Goal: Obtain resource: Download file/media

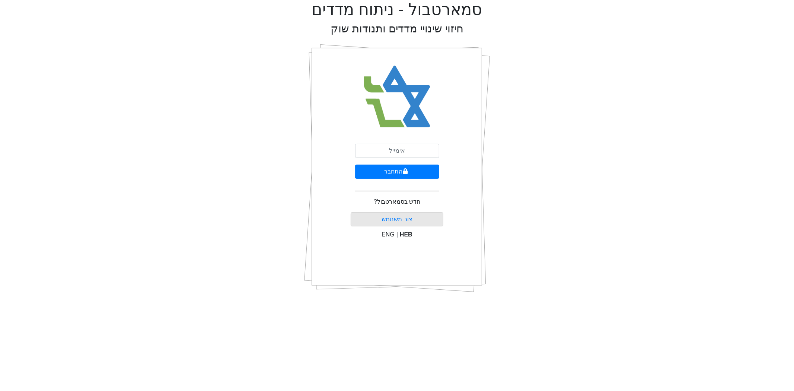
type input "[PERSON_NAME][EMAIL_ADDRESS][DOMAIN_NAME]"
click at [411, 175] on button "התחבר" at bounding box center [397, 172] width 84 height 14
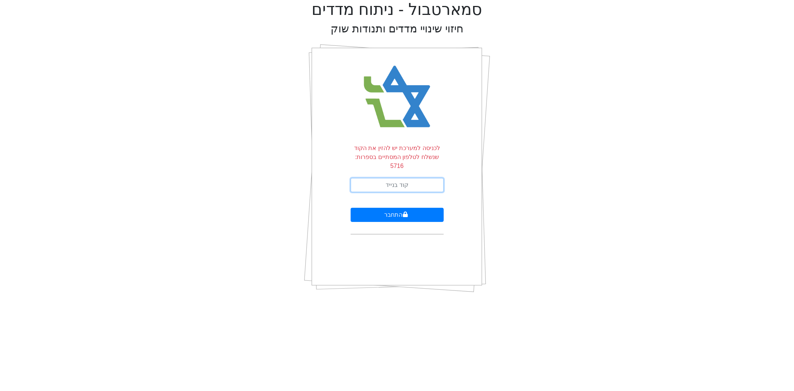
click at [411, 178] on input "text" at bounding box center [397, 185] width 93 height 14
type input "864041"
click at [351, 208] on button "התחבר" at bounding box center [397, 215] width 93 height 14
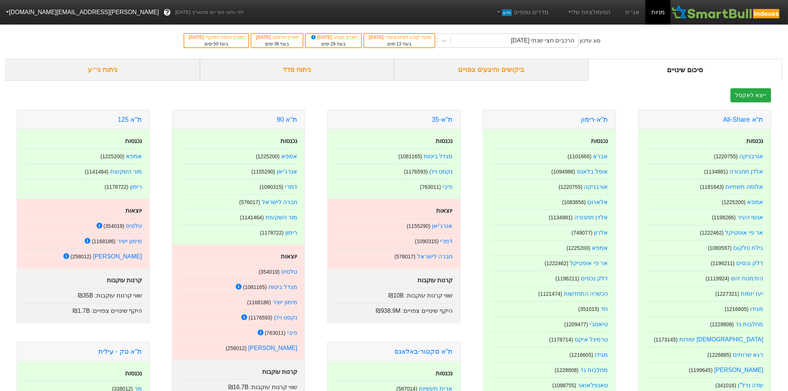
drag, startPoint x: 371, startPoint y: 37, endPoint x: 437, endPoint y: 33, distance: 66.4
click at [437, 33] on div "סוג עדכון הרכבים חצי שנתי [DATE] מועד קובע לאחוז ציבור : [DATE] בעוד 13 ימים תא…" at bounding box center [394, 40] width 788 height 36
drag, startPoint x: 318, startPoint y: 40, endPoint x: 353, endPoint y: 38, distance: 35.0
click at [353, 38] on div "תאריך קובע : [DATE]" at bounding box center [333, 37] width 48 height 7
drag, startPoint x: 191, startPoint y: 38, endPoint x: 216, endPoint y: 36, distance: 25.7
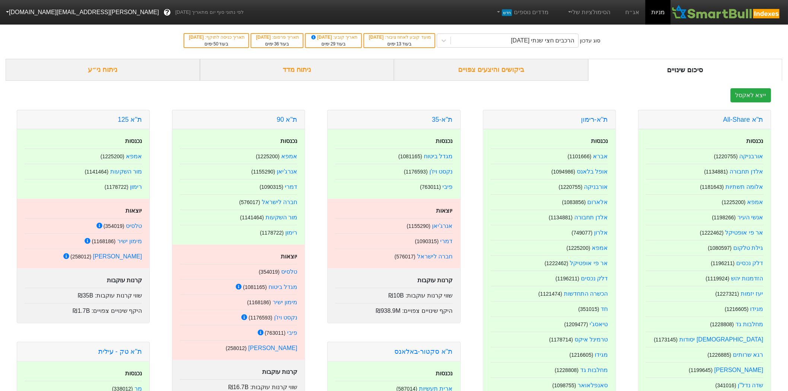
click at [216, 36] on div "סוג עדכון הרכבים חצי שנתי [DATE] מועד קובע לאחוז ציבור : [DATE] בעוד 13 ימים תא…" at bounding box center [394, 40] width 788 height 36
click at [201, 49] on div "סוג עדכון הרכבים חצי שנתי [DATE] מועד קובע לאחוז ציבור : [DATE] בעוד 13 ימים תא…" at bounding box center [394, 40] width 788 height 36
click at [292, 69] on div "ניתוח מדד" at bounding box center [297, 70] width 194 height 22
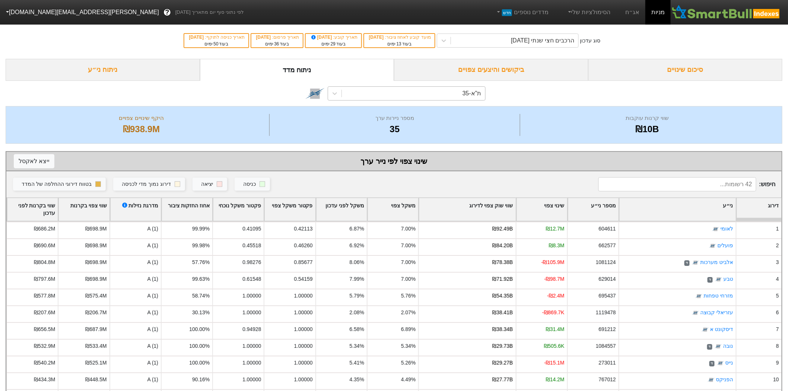
click at [466, 95] on div "ת"א-35" at bounding box center [471, 93] width 19 height 9
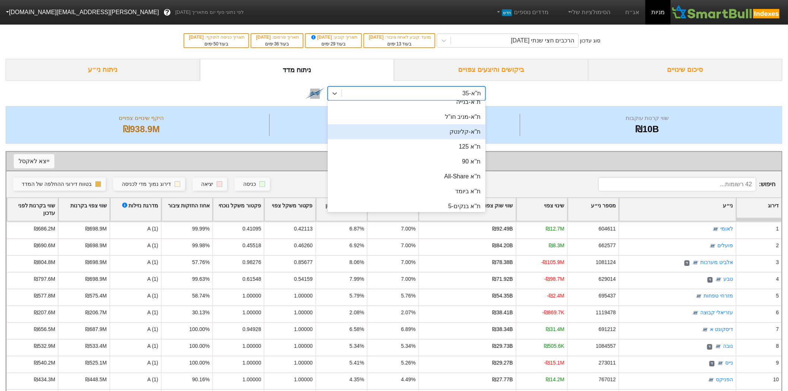
scroll to position [83, 0]
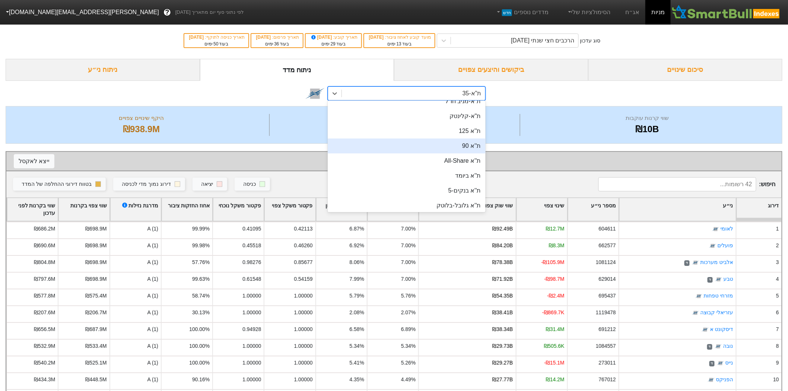
click at [463, 143] on div "ת''א 90" at bounding box center [406, 145] width 157 height 15
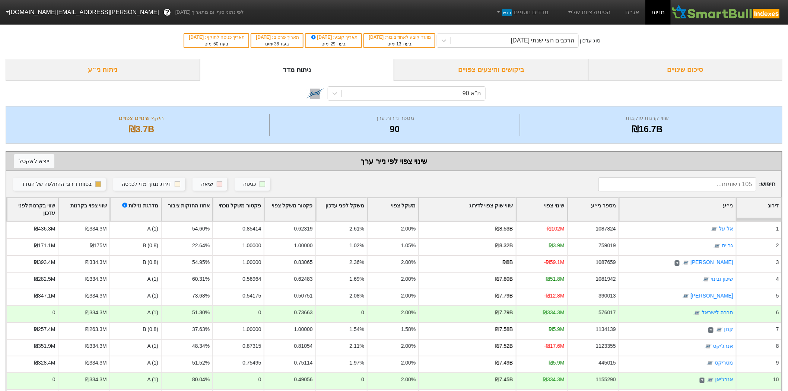
click at [490, 201] on div "שווי שוק צפוי לדירוג" at bounding box center [467, 209] width 96 height 23
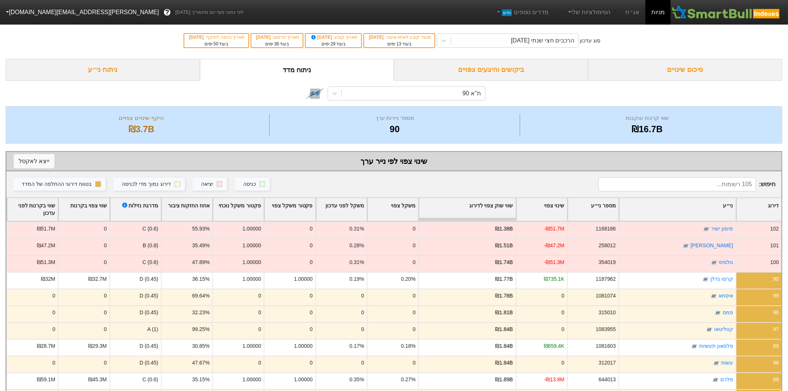
click at [490, 201] on div "שווי שוק צפוי לדירוג" at bounding box center [467, 209] width 96 height 23
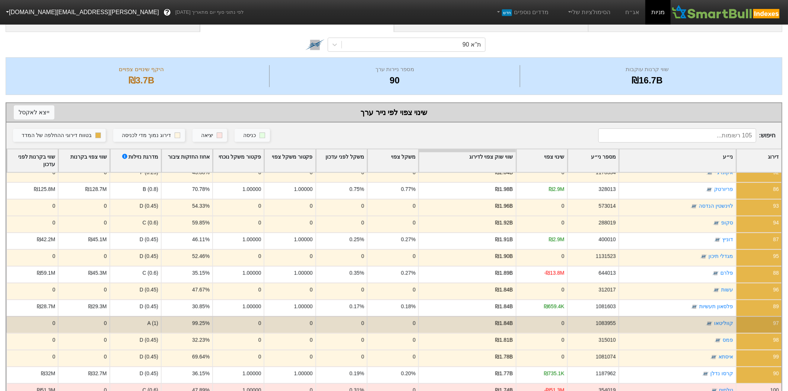
scroll to position [104, 0]
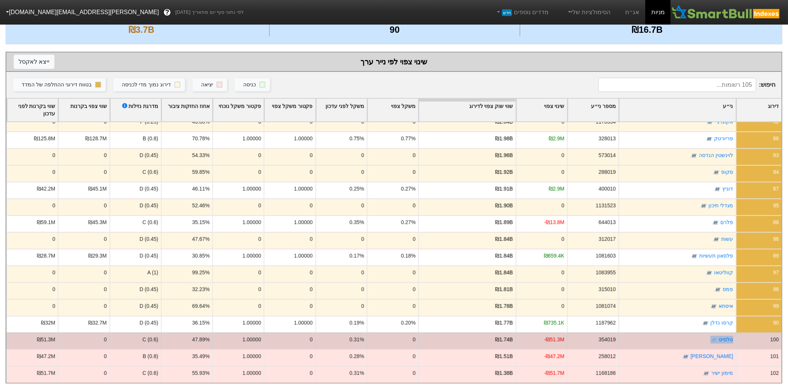
drag, startPoint x: 700, startPoint y: 328, endPoint x: 754, endPoint y: 327, distance: 54.3
click at [754, 332] on div "100 טלסיס 354019 -₪51.3M ₪1.74B 0 0.31% 0 1.00000 47.89% C (0.6) 0 ₪51.3M" at bounding box center [393, 340] width 775 height 17
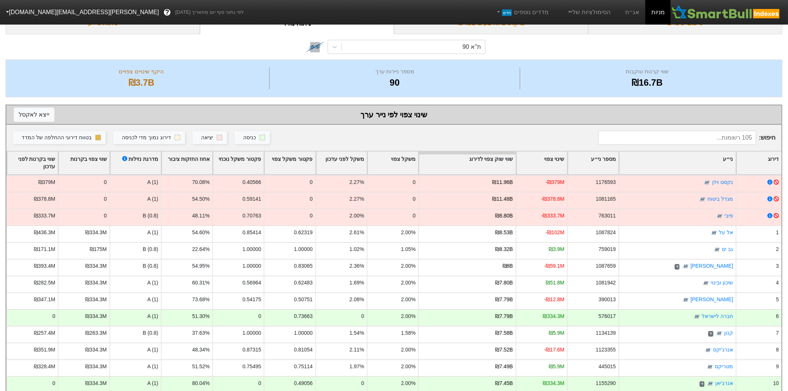
scroll to position [0, 0]
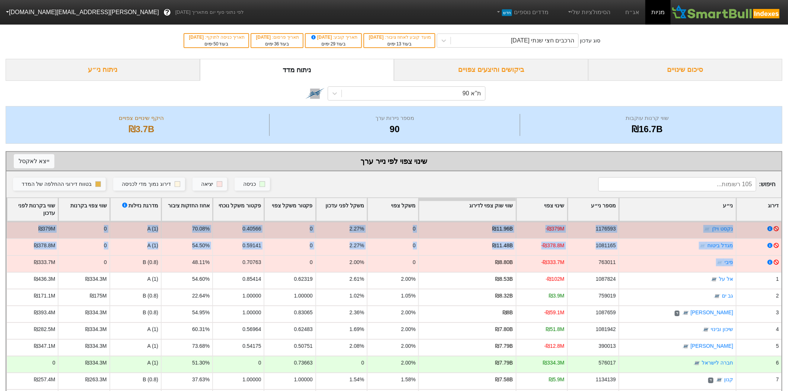
drag, startPoint x: 660, startPoint y: 259, endPoint x: 734, endPoint y: 224, distance: 82.2
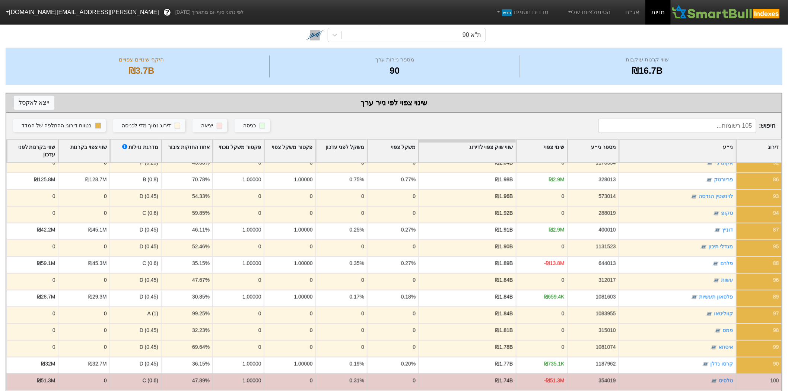
scroll to position [104, 0]
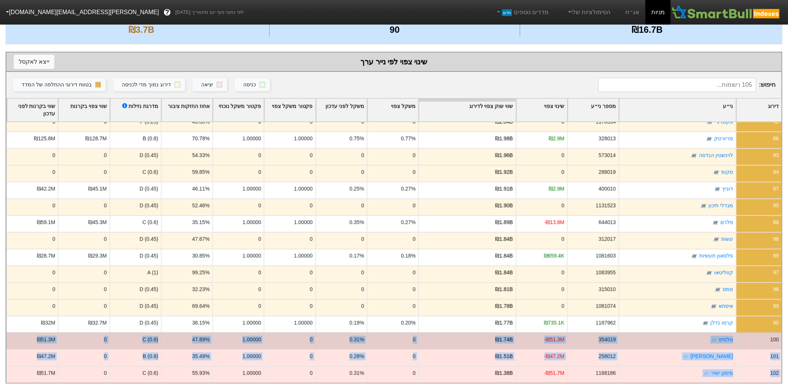
drag, startPoint x: 697, startPoint y: 368, endPoint x: 748, endPoint y: 333, distance: 62.0
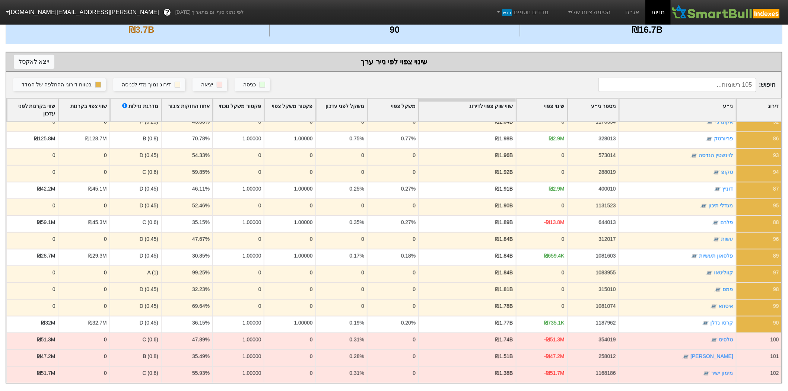
click at [491, 99] on div "שווי שוק צפוי לדירוג" at bounding box center [467, 110] width 96 height 23
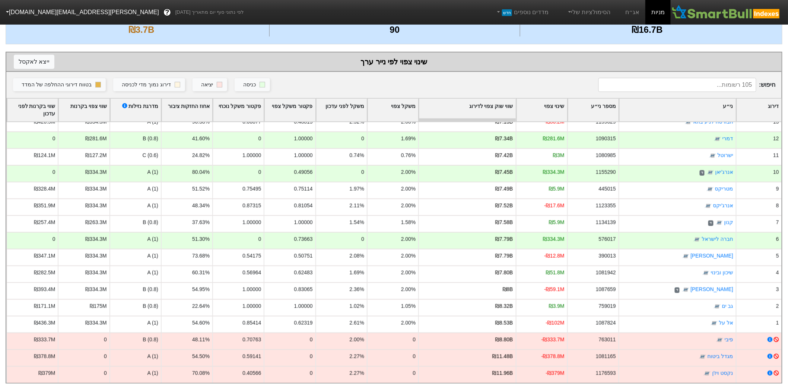
click at [491, 99] on div "שווי שוק צפוי לדירוג" at bounding box center [467, 110] width 96 height 23
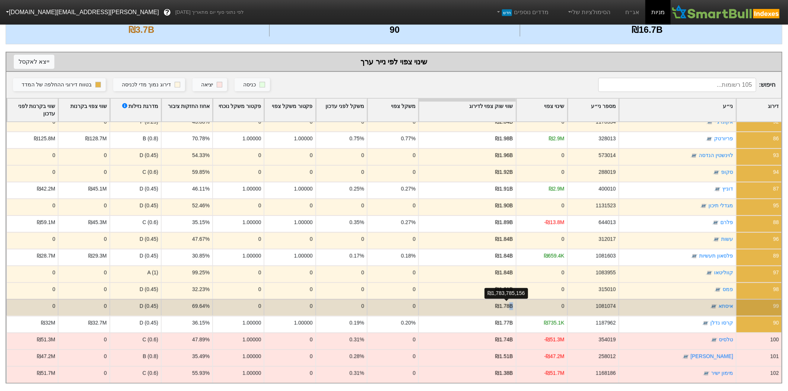
drag, startPoint x: 486, startPoint y: 302, endPoint x: 511, endPoint y: 302, distance: 24.2
click at [511, 302] on div "₪1.78B" at bounding box center [466, 307] width 97 height 17
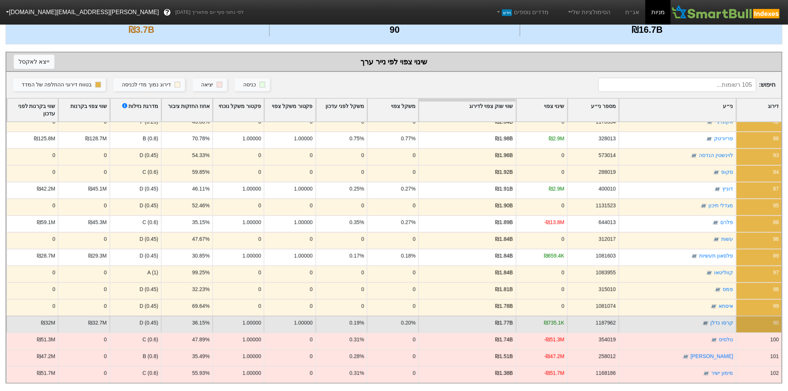
drag, startPoint x: 491, startPoint y: 317, endPoint x: 483, endPoint y: 320, distance: 8.6
click at [483, 320] on div "₪1.77B" at bounding box center [466, 324] width 97 height 17
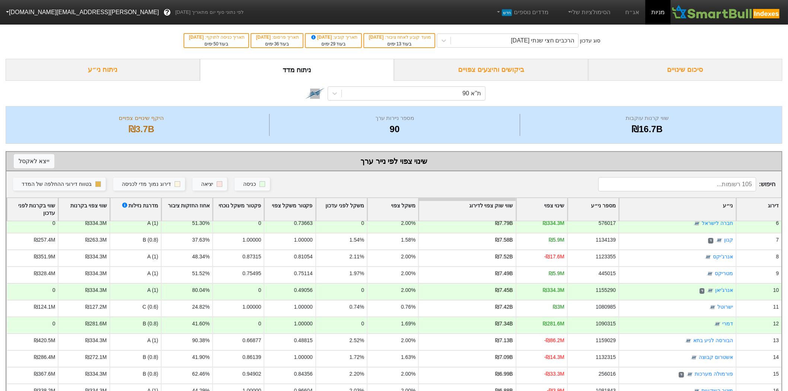
scroll to position [83, 0]
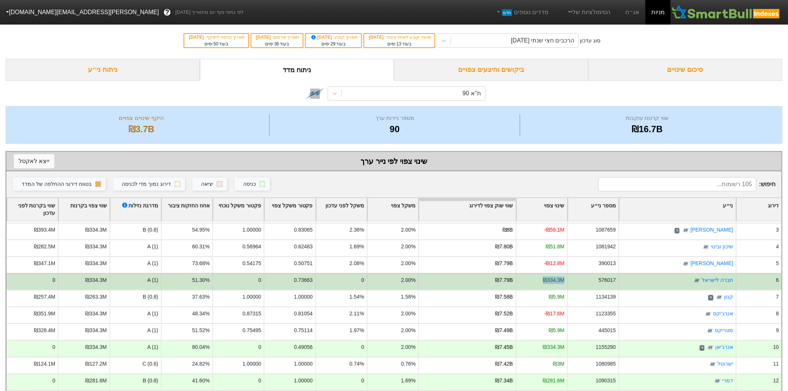
drag, startPoint x: 540, startPoint y: 278, endPoint x: 581, endPoint y: 277, distance: 40.6
click at [581, 277] on div "6 חברה לישראל 576017 ₪334.3M ₪7.79B 2.00% 0 0.73663 0 51.30% A (1) ₪334.3M 0" at bounding box center [393, 281] width 775 height 17
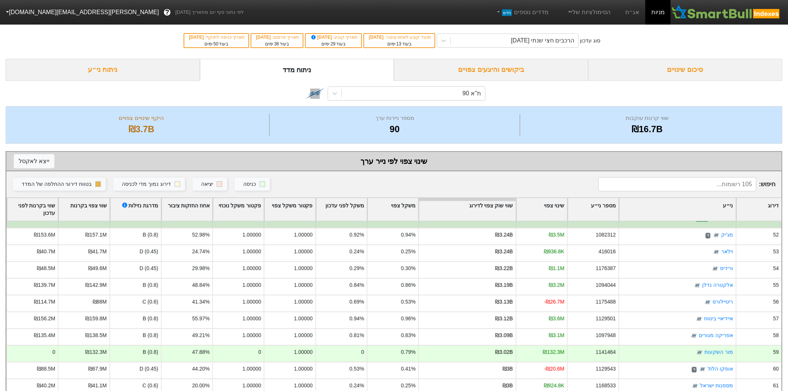
scroll to position [910, 0]
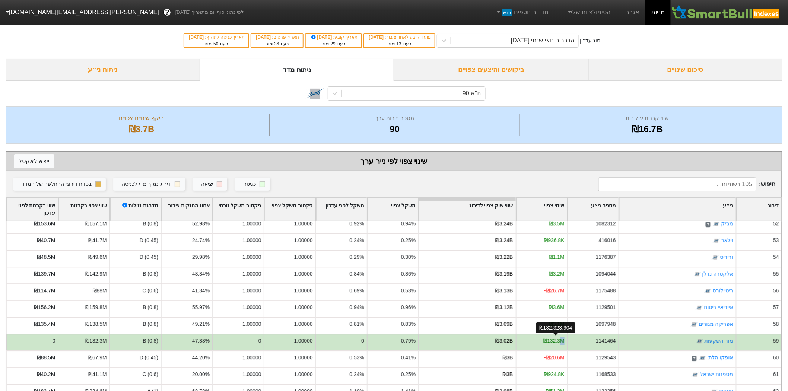
drag, startPoint x: 542, startPoint y: 341, endPoint x: 560, endPoint y: 339, distance: 19.0
click at [560, 339] on div "₪132.3M" at bounding box center [540, 341] width 51 height 17
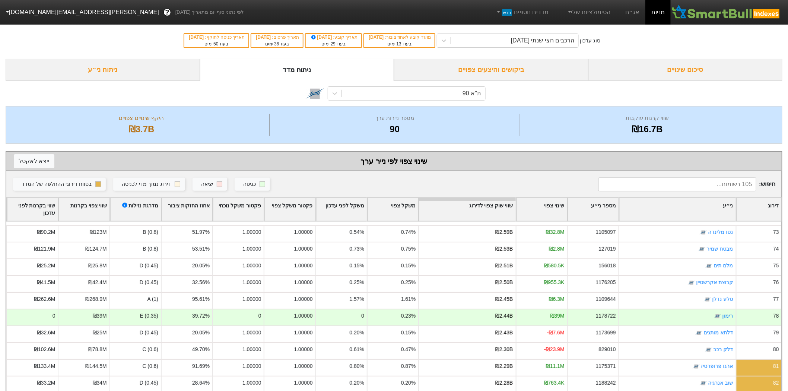
scroll to position [1282, 0]
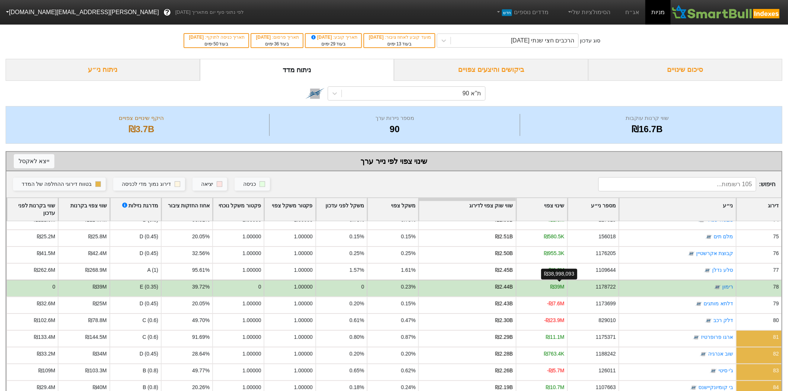
drag, startPoint x: 547, startPoint y: 287, endPoint x: 565, endPoint y: 282, distance: 18.3
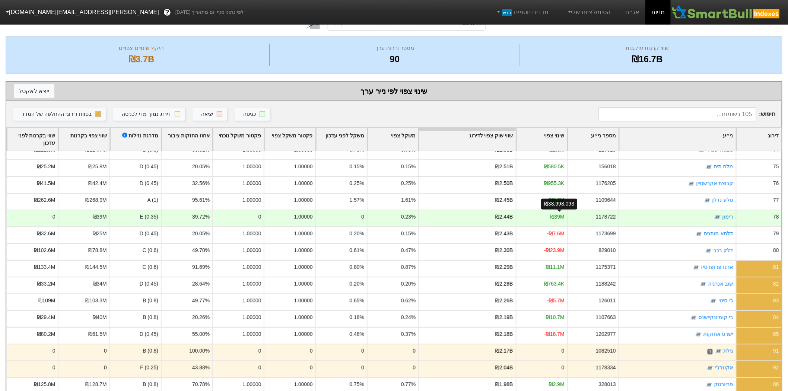
scroll to position [104, 0]
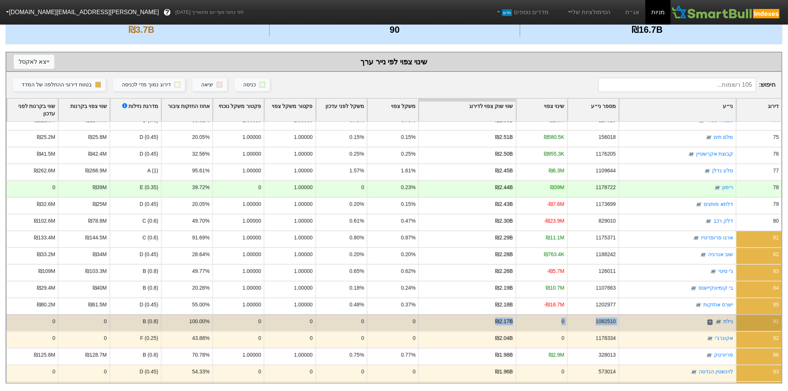
drag, startPoint x: 453, startPoint y: 317, endPoint x: 704, endPoint y: 320, distance: 251.2
click at [704, 320] on div "91 גילת ד 1082510 0 ₪2.17B 0 0 0 0 100.00% B (0.8) 0 0" at bounding box center [393, 322] width 775 height 17
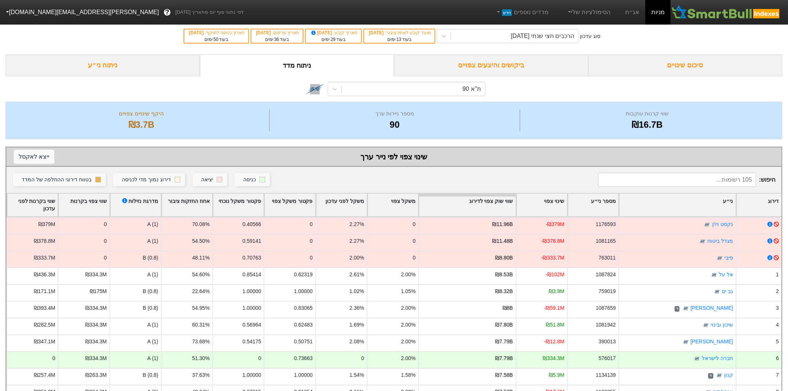
scroll to position [0, 0]
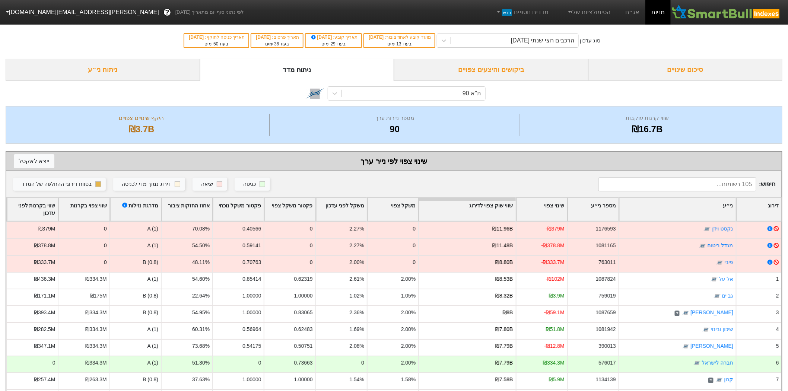
click at [655, 64] on div "סיכום שינויים" at bounding box center [685, 70] width 194 height 22
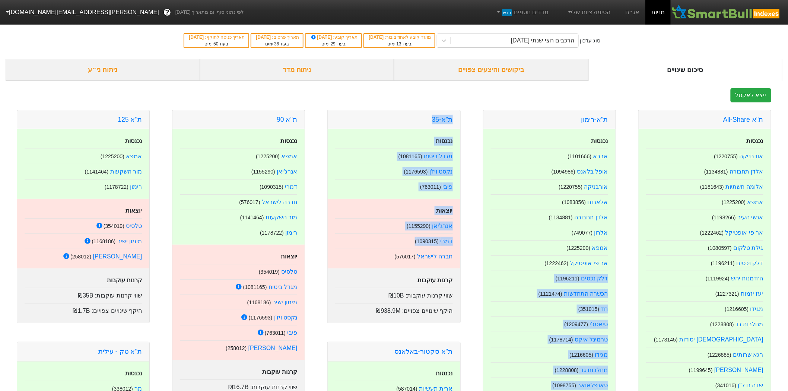
drag, startPoint x: 475, startPoint y: 265, endPoint x: 382, endPoint y: 243, distance: 96.0
click at [382, 243] on div "[PERSON_NAME] ( 1090315 )" at bounding box center [393, 239] width 117 height 12
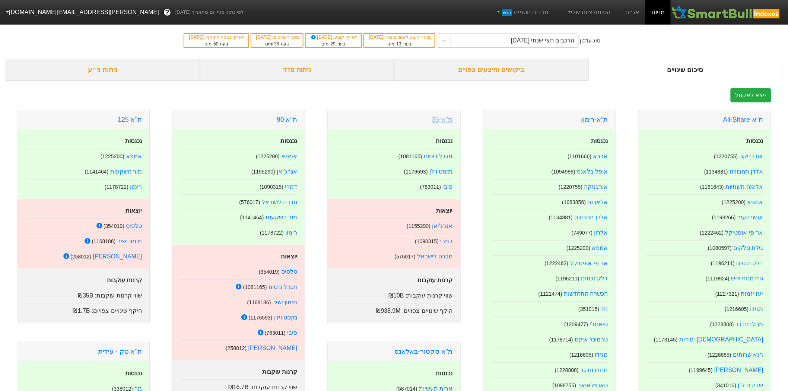
click at [443, 120] on link "ת"א-35" at bounding box center [442, 119] width 21 height 7
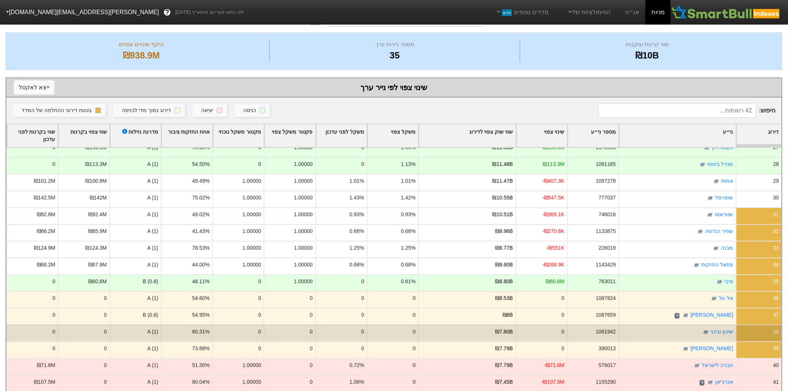
scroll to position [104, 0]
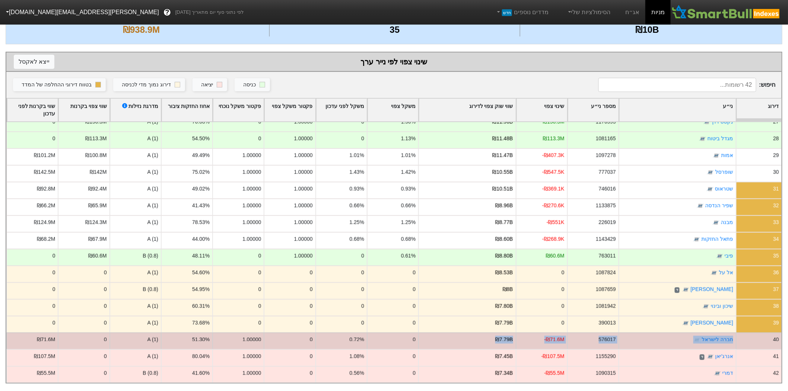
drag, startPoint x: 470, startPoint y: 333, endPoint x: 734, endPoint y: 330, distance: 263.9
click at [734, 332] on div "40 חברה לישראל 576017 -₪71.6M ₪7.79B 0 0.72% 0 1.00000 51.30% A (1) 0 ₪71.6M" at bounding box center [393, 340] width 775 height 17
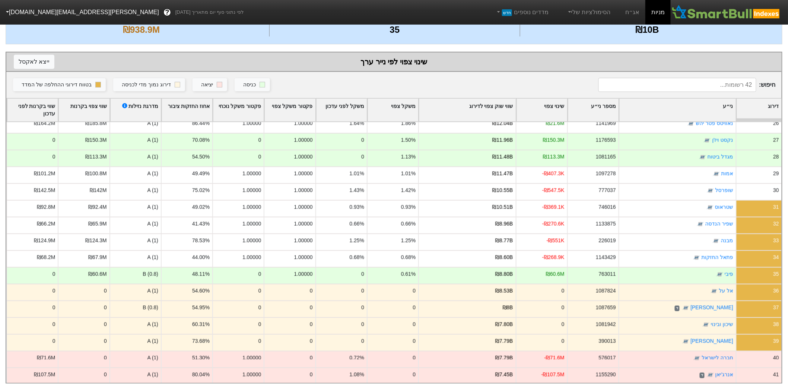
scroll to position [443, 0]
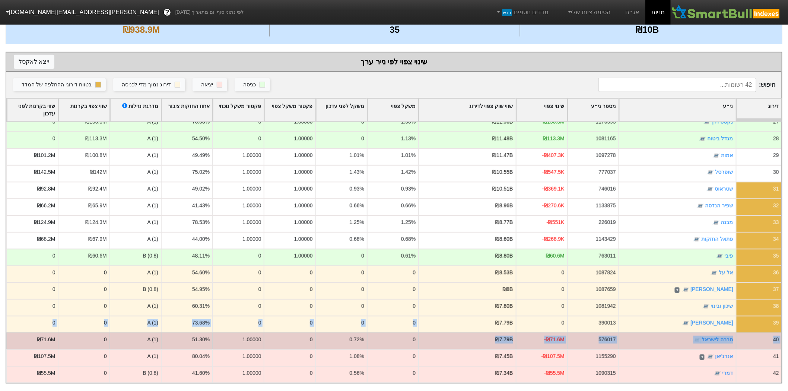
drag, startPoint x: 467, startPoint y: 326, endPoint x: 467, endPoint y: 332, distance: 6.3
click at [467, 329] on div "25 כלל עסקי ביטוח 224014 ₪120.4K ₪12.63B 1.95% 1.95% 1.00000 1.00000 85.66% A (…" at bounding box center [393, 30] width 775 height 703
drag, startPoint x: 469, startPoint y: 335, endPoint x: 734, endPoint y: 335, distance: 265.0
click at [734, 335] on div "40 חברה לישראל 576017 -₪71.6M ₪7.79B 0 0.72% 0 1.00000 51.30% A (1) 0 ₪71.6M" at bounding box center [393, 340] width 775 height 17
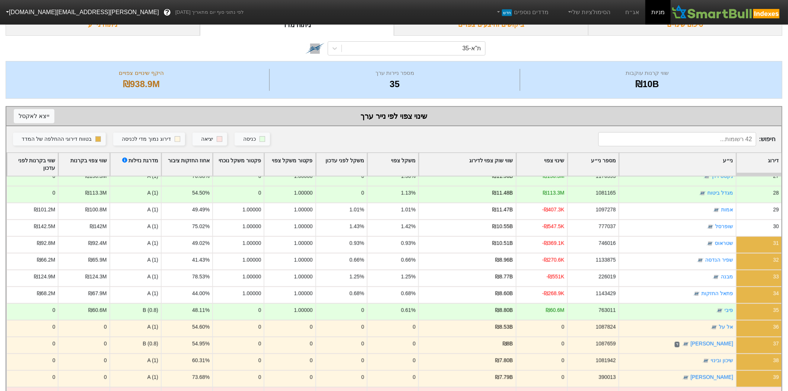
scroll to position [104, 0]
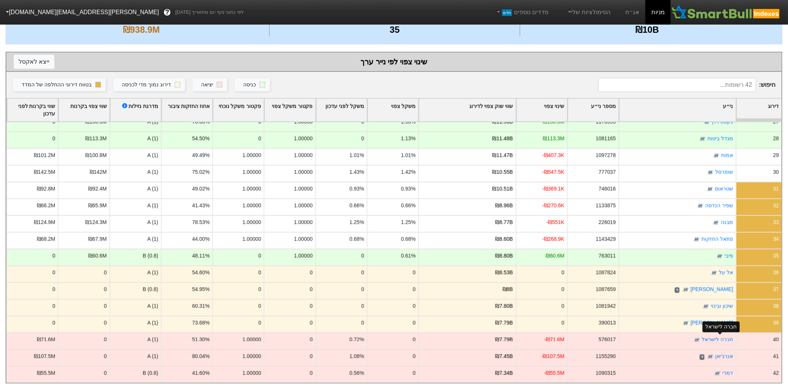
click at [727, 328] on div "חברה לישראל" at bounding box center [720, 327] width 37 height 16
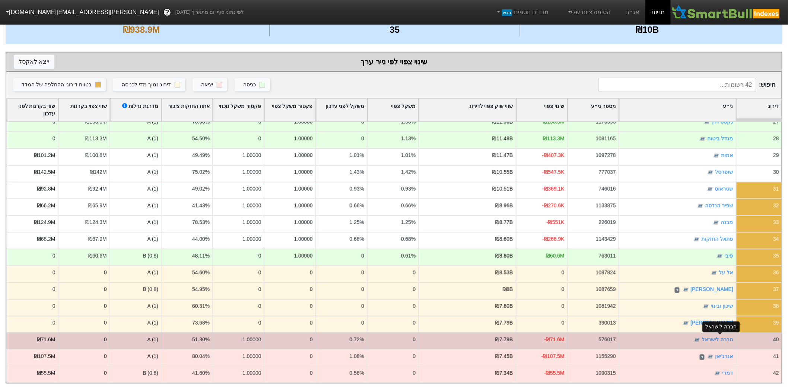
click at [726, 336] on div "חברה לישראל" at bounding box center [717, 340] width 31 height 8
click at [727, 337] on link "חברה לישראל" at bounding box center [717, 340] width 31 height 6
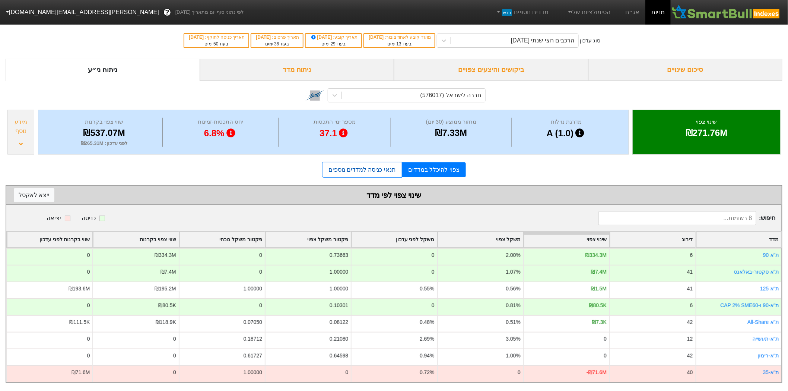
click at [359, 171] on link "תנאי כניסה למדדים נוספים" at bounding box center [362, 170] width 80 height 16
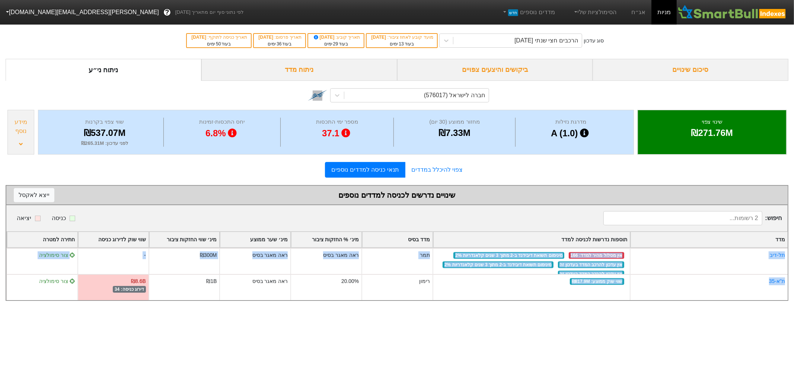
drag, startPoint x: 475, startPoint y: 277, endPoint x: 629, endPoint y: 301, distance: 156.8
click at [629, 300] on div "מדד תוספות נדרשות לכניסה למדד מדד בסיס מינ׳ % החזקות ציבור מינ׳ שער ממוצע מינ׳ …" at bounding box center [396, 265] width 781 height 69
click at [461, 97] on div "חברה לישראל (576017)" at bounding box center [454, 95] width 61 height 9
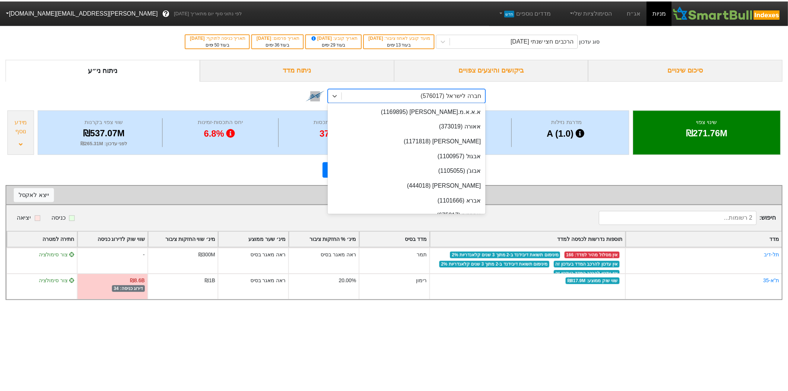
scroll to position [3347, 0]
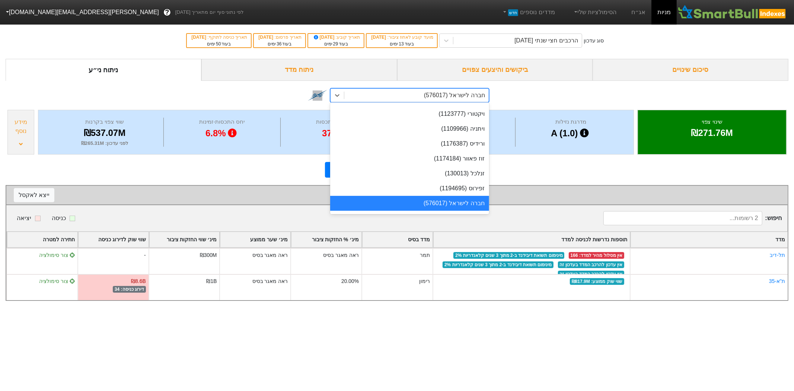
click at [304, 75] on div "ניתוח מדד" at bounding box center [299, 70] width 196 height 22
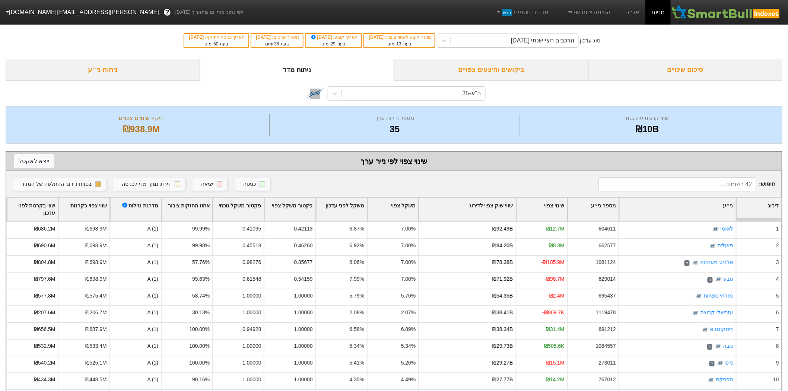
click at [485, 210] on div "שווי שוק צפוי לדירוג" at bounding box center [467, 209] width 96 height 23
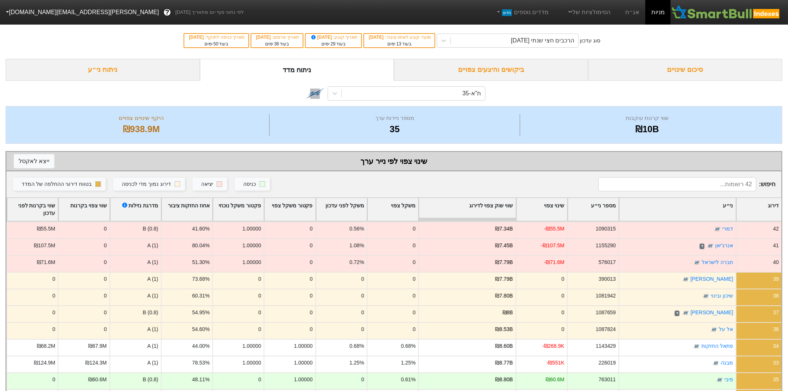
click at [485, 210] on div "שווי שוק צפוי לדירוג" at bounding box center [467, 209] width 96 height 23
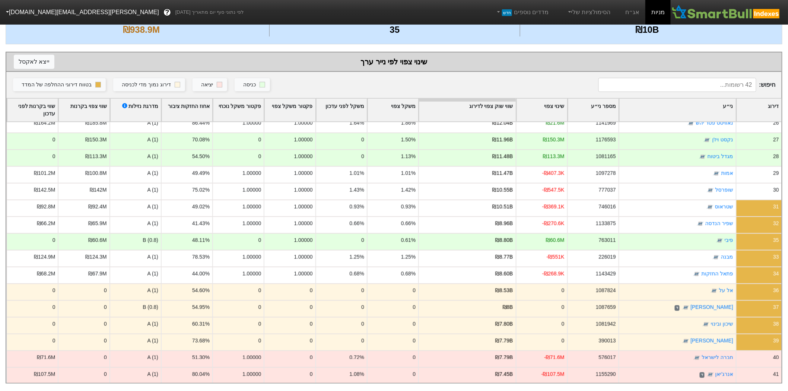
scroll to position [443, 0]
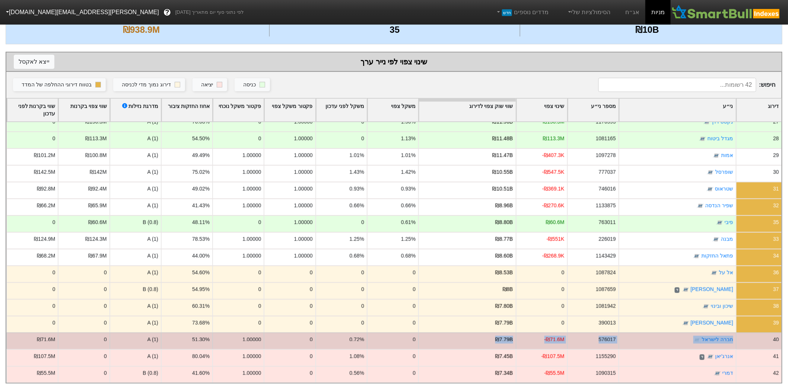
drag, startPoint x: 485, startPoint y: 330, endPoint x: 772, endPoint y: 329, distance: 286.9
click at [772, 332] on div "40 חברה לישראל 576017 -₪71.6M ₪7.79B 0 0.72% 0 1.00000 51.30% A (1) 0 ₪71.6M" at bounding box center [393, 340] width 775 height 17
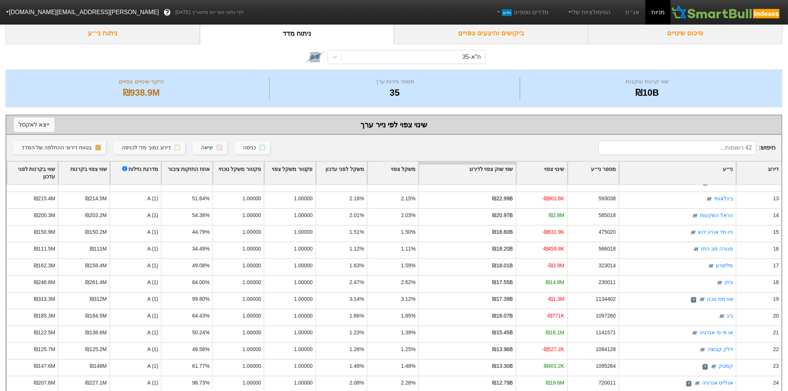
scroll to position [0, 0]
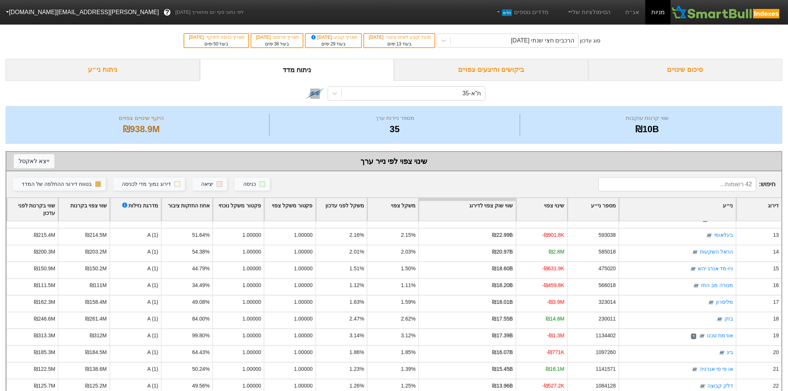
click at [514, 66] on div "ביקושים והיצעים צפויים" at bounding box center [491, 70] width 194 height 22
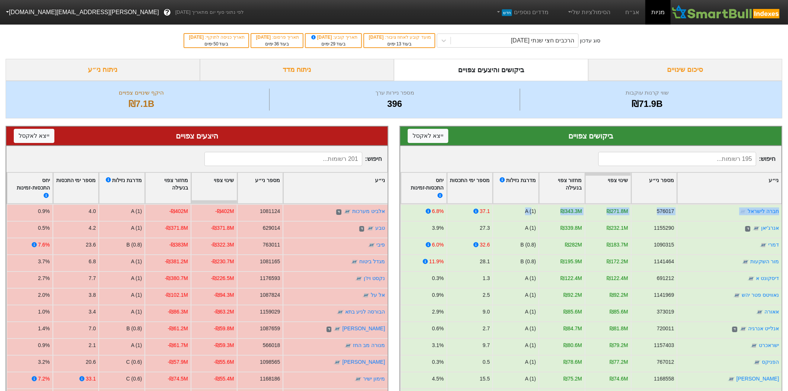
drag, startPoint x: 535, startPoint y: 205, endPoint x: 783, endPoint y: 207, distance: 248.2
click at [783, 207] on div "ביקושים צפויים ייצא ל אקסל חיפוש : ני״ע מספר ני״ע שינוי צפוי מחזור צפוי בנעילה …" at bounding box center [591, 295] width 394 height 355
click at [423, 135] on button "ייצא ל אקסל" at bounding box center [428, 136] width 41 height 14
click at [33, 135] on button "ייצא ל אקסל" at bounding box center [34, 136] width 41 height 14
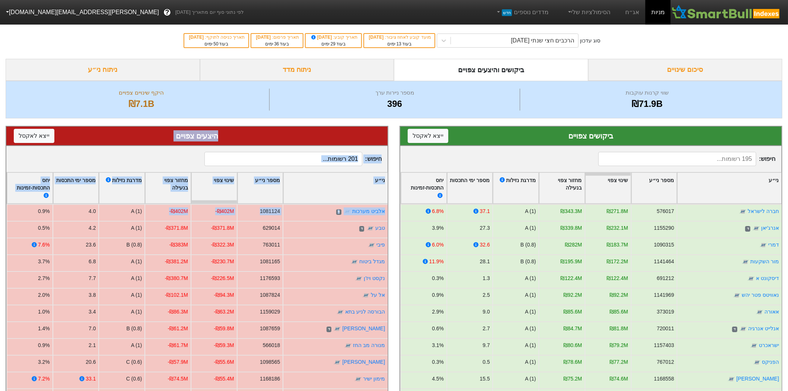
drag, startPoint x: 183, startPoint y: 206, endPoint x: 352, endPoint y: 115, distance: 192.5
click at [361, 124] on div "היצעים צפויים ייצא ל אקסל חיפוש : ני״ע מספר ני״ע שינוי צפוי מחזור צפוי בנעילה מ…" at bounding box center [197, 295] width 394 height 355
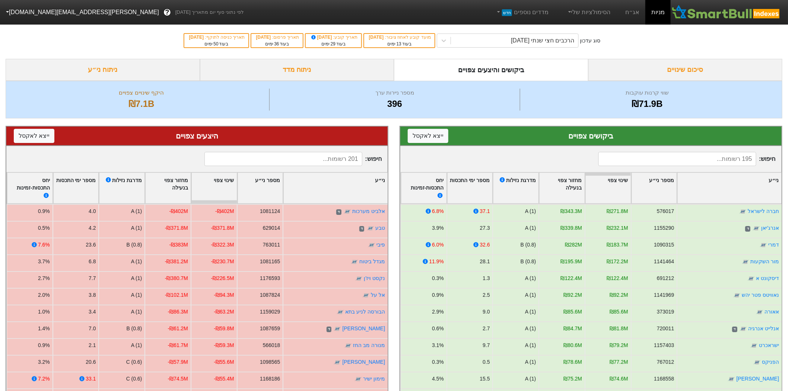
click at [352, 116] on div "שווי קרנות עוקבות ₪71.9B מספר ניירות ערך 396 היקף שינויים צפויים ₪7.1B" at bounding box center [394, 100] width 776 height 38
click at [428, 135] on button "ייצא ל אקסל" at bounding box center [428, 136] width 41 height 14
click at [32, 136] on button "ייצא ל אקסל" at bounding box center [34, 136] width 41 height 14
click at [433, 141] on button "ייצא ל אקסל" at bounding box center [428, 136] width 41 height 14
click at [428, 135] on button "ייצא ל אקסל" at bounding box center [428, 136] width 41 height 14
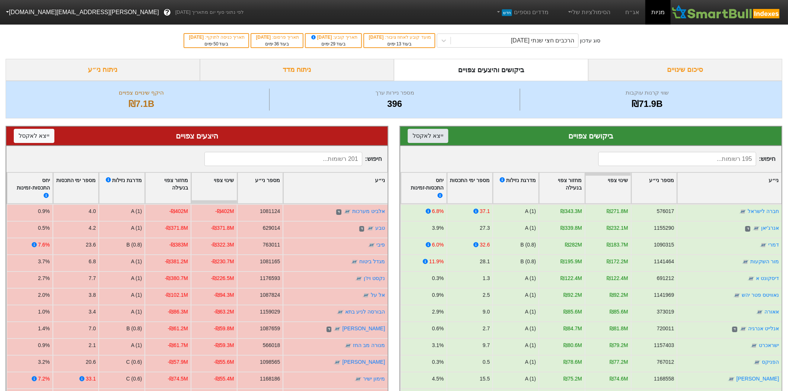
click at [425, 137] on button "ייצא ל אקסל" at bounding box center [428, 136] width 41 height 14
click at [32, 138] on button "ייצא ל אקסל" at bounding box center [34, 136] width 41 height 14
click at [644, 71] on div "סיכום שינויים" at bounding box center [685, 70] width 194 height 22
